Goal: Information Seeking & Learning: Learn about a topic

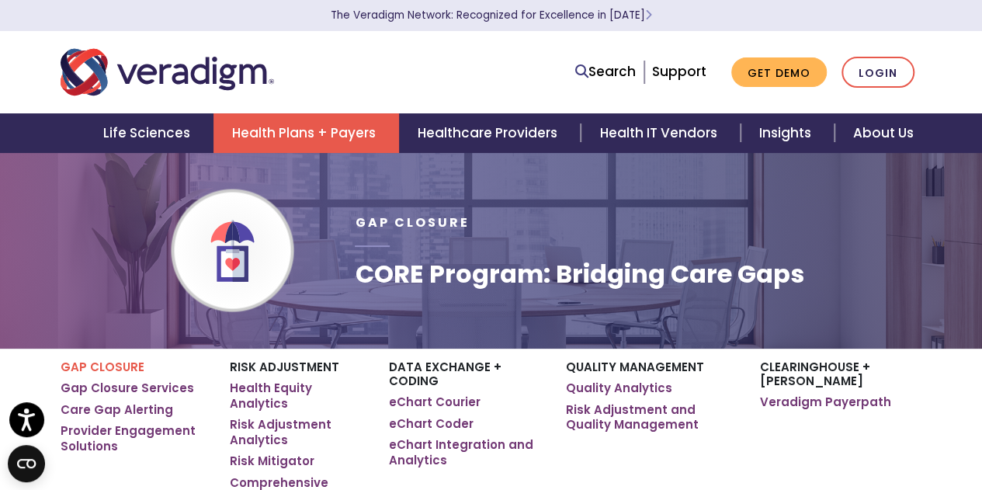
click at [283, 142] on link "Health Plans + Payers" at bounding box center [306, 133] width 186 height 40
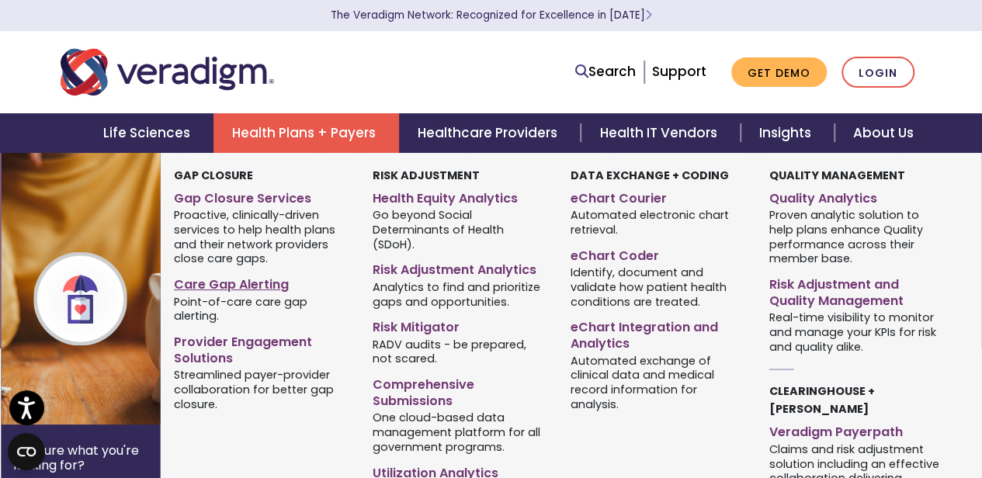
click at [253, 288] on link "Care Gap Alerting" at bounding box center [261, 282] width 175 height 23
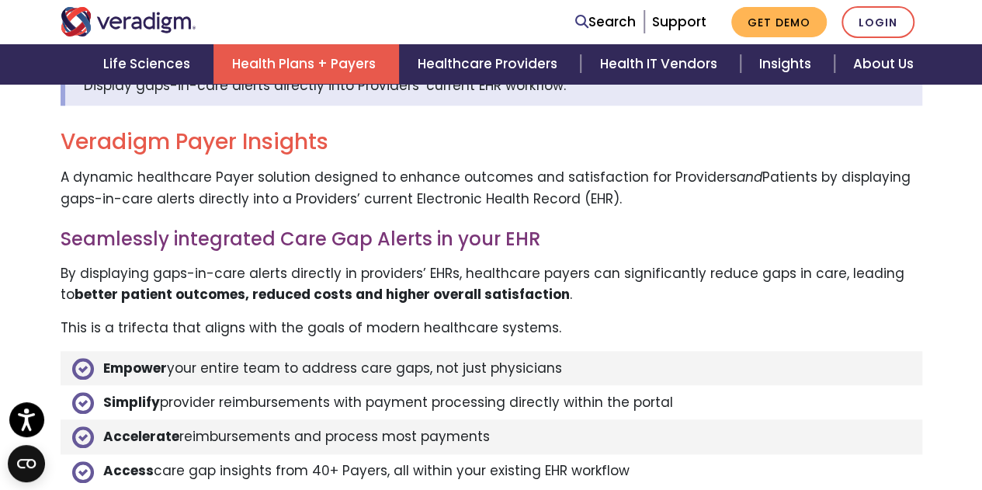
scroll to position [542, 0]
drag, startPoint x: 822, startPoint y: 165, endPoint x: 677, endPoint y: 186, distance: 146.7
click at [677, 186] on p "A dynamic healthcare Payer solution designed to enhance outcomes and satisfacti…" at bounding box center [492, 188] width 862 height 42
drag, startPoint x: 309, startPoint y: 164, endPoint x: 516, endPoint y: 172, distance: 207.4
click at [516, 172] on p "A dynamic healthcare Payer solution designed to enhance outcomes and satisfacti…" at bounding box center [492, 188] width 862 height 42
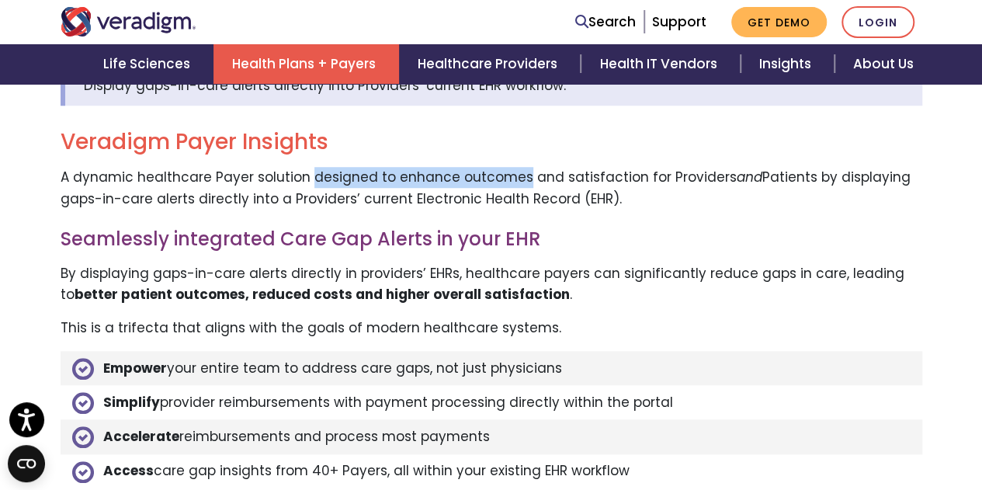
copy p "designed to enhance outcomes"
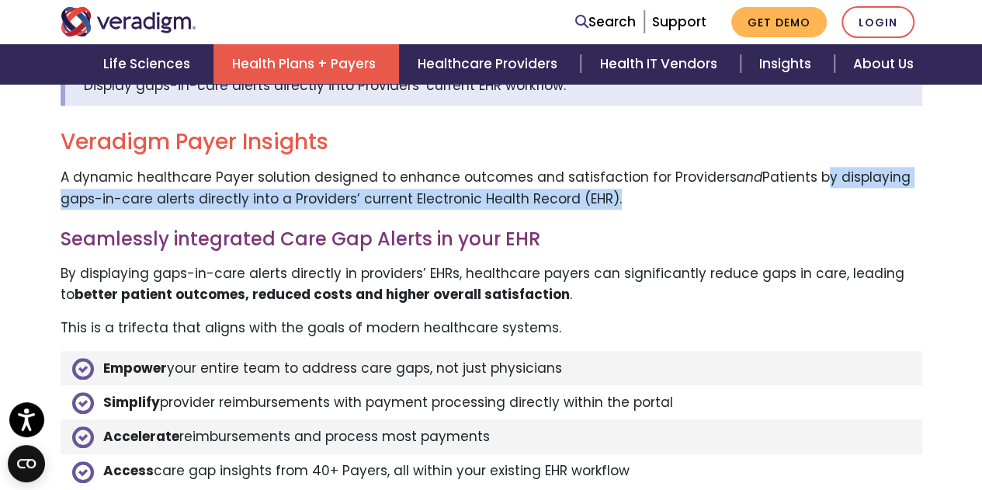
drag, startPoint x: 803, startPoint y: 165, endPoint x: 603, endPoint y: 182, distance: 201.0
click at [603, 182] on p "A dynamic healthcare Payer solution designed to enhance outcomes and satisfacti…" at bounding box center [492, 188] width 862 height 42
copy p "by displaying gaps-in-care alerts directly into a Providers’ current Electronic…"
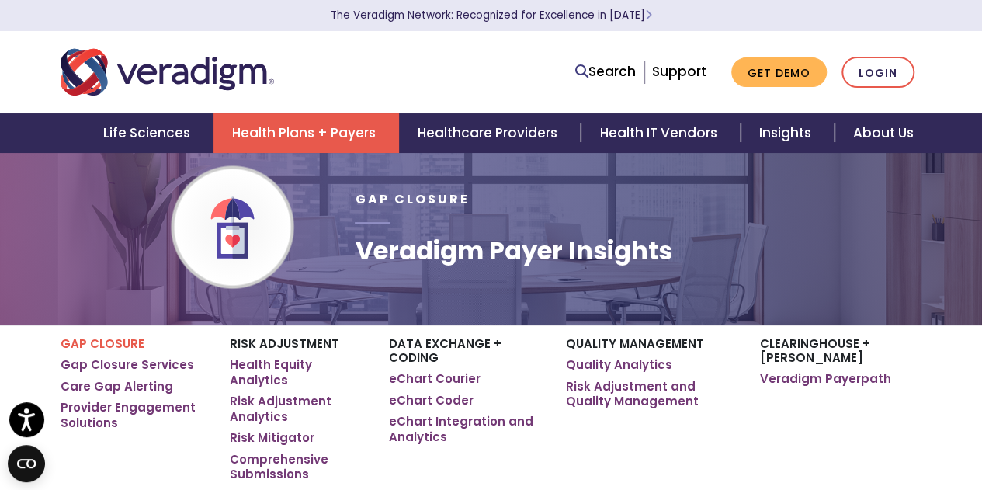
scroll to position [0, 0]
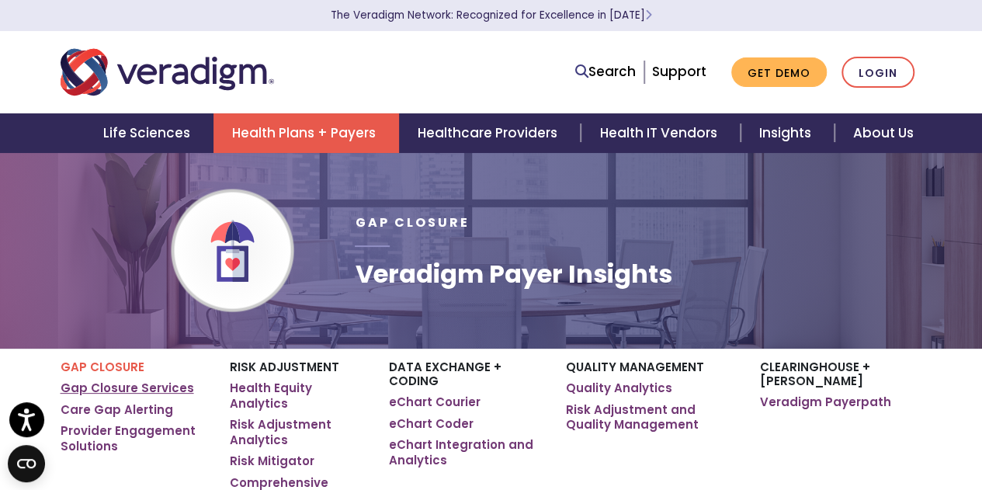
click at [151, 389] on link "Gap Closure Services" at bounding box center [128, 388] width 134 height 16
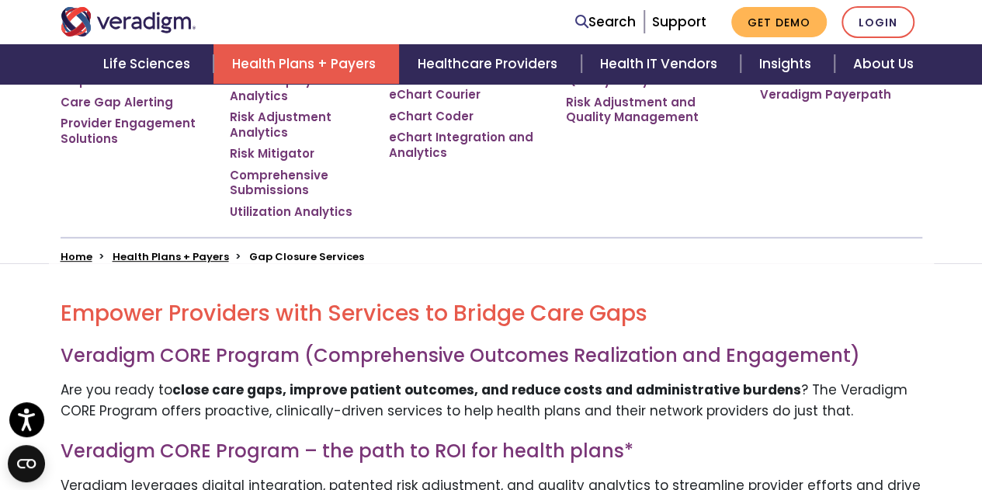
scroll to position [307, 0]
